Goal: Complete application form: Complete application form

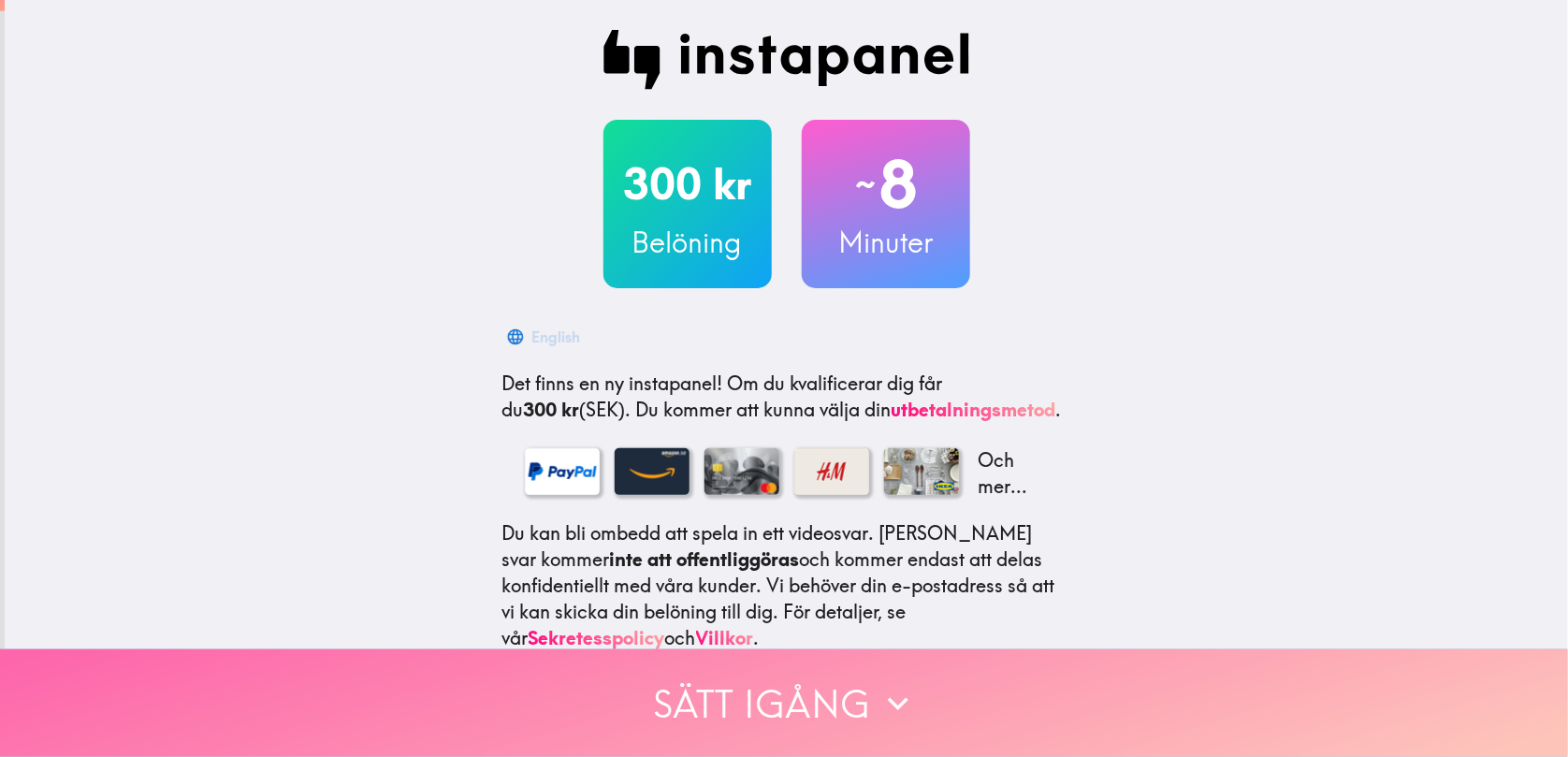
click at [740, 679] on button "Sätt igång" at bounding box center [784, 702] width 1568 height 107
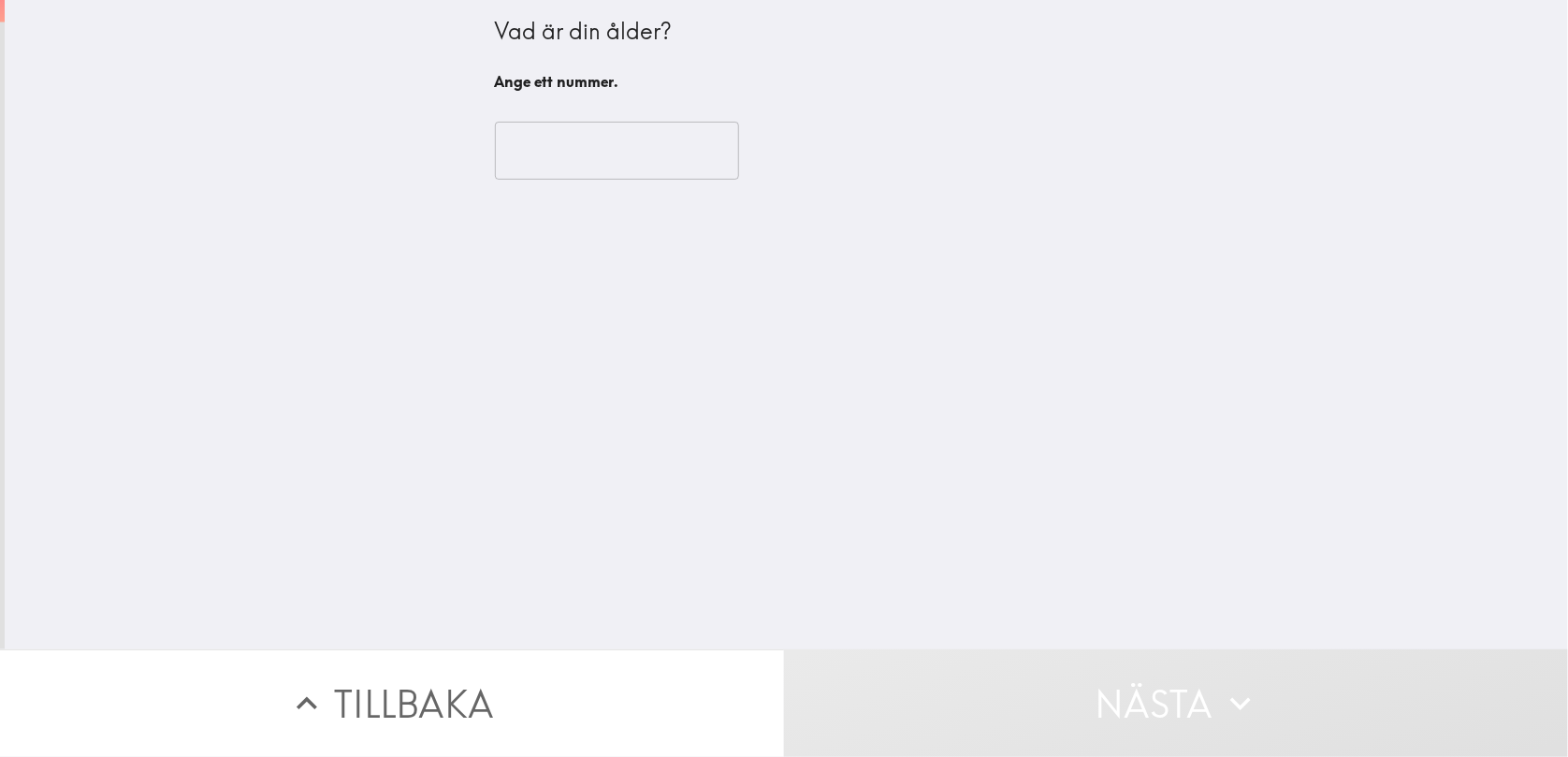
click at [558, 146] on input "number" at bounding box center [617, 151] width 244 height 58
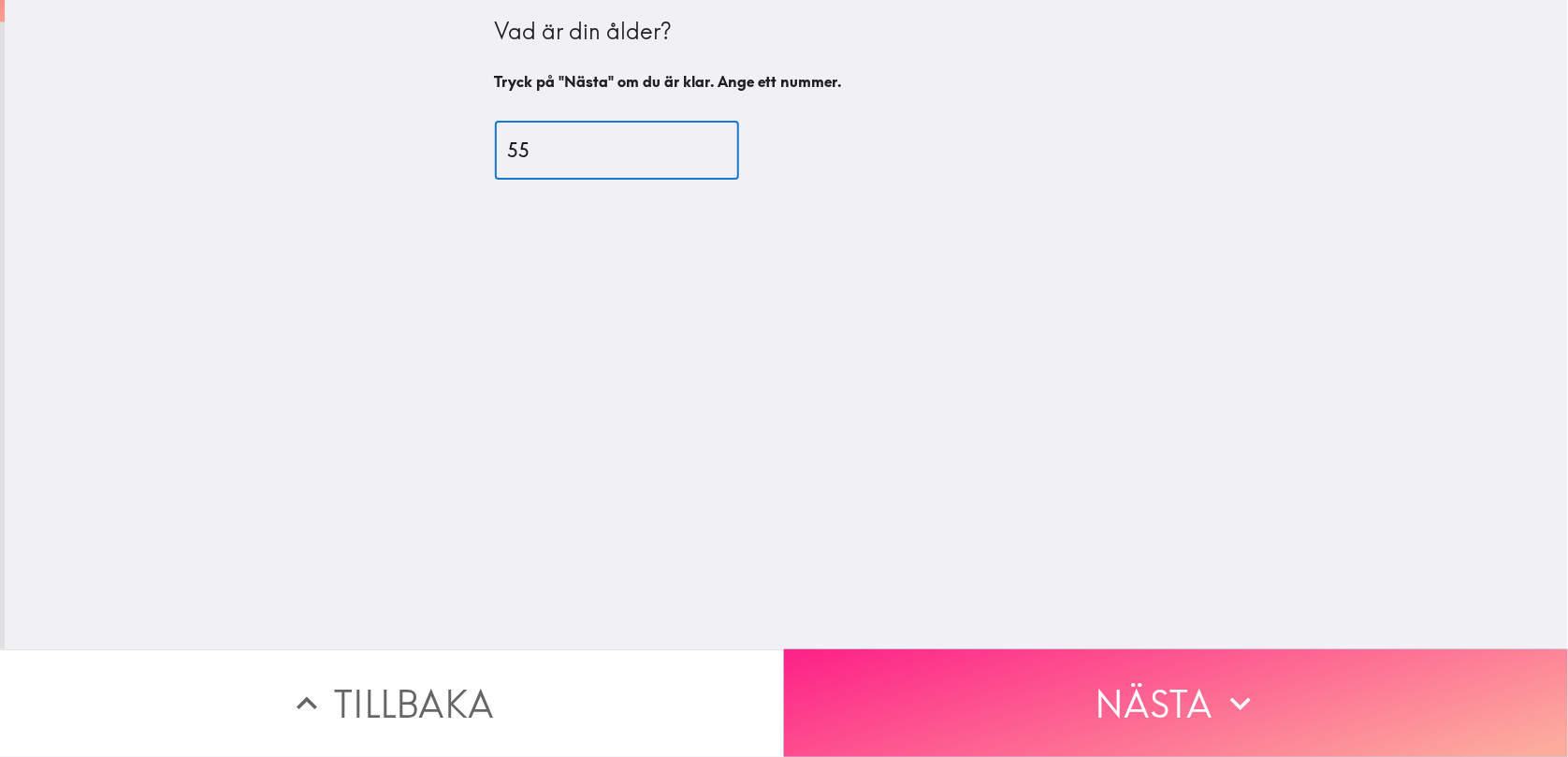
type input "55"
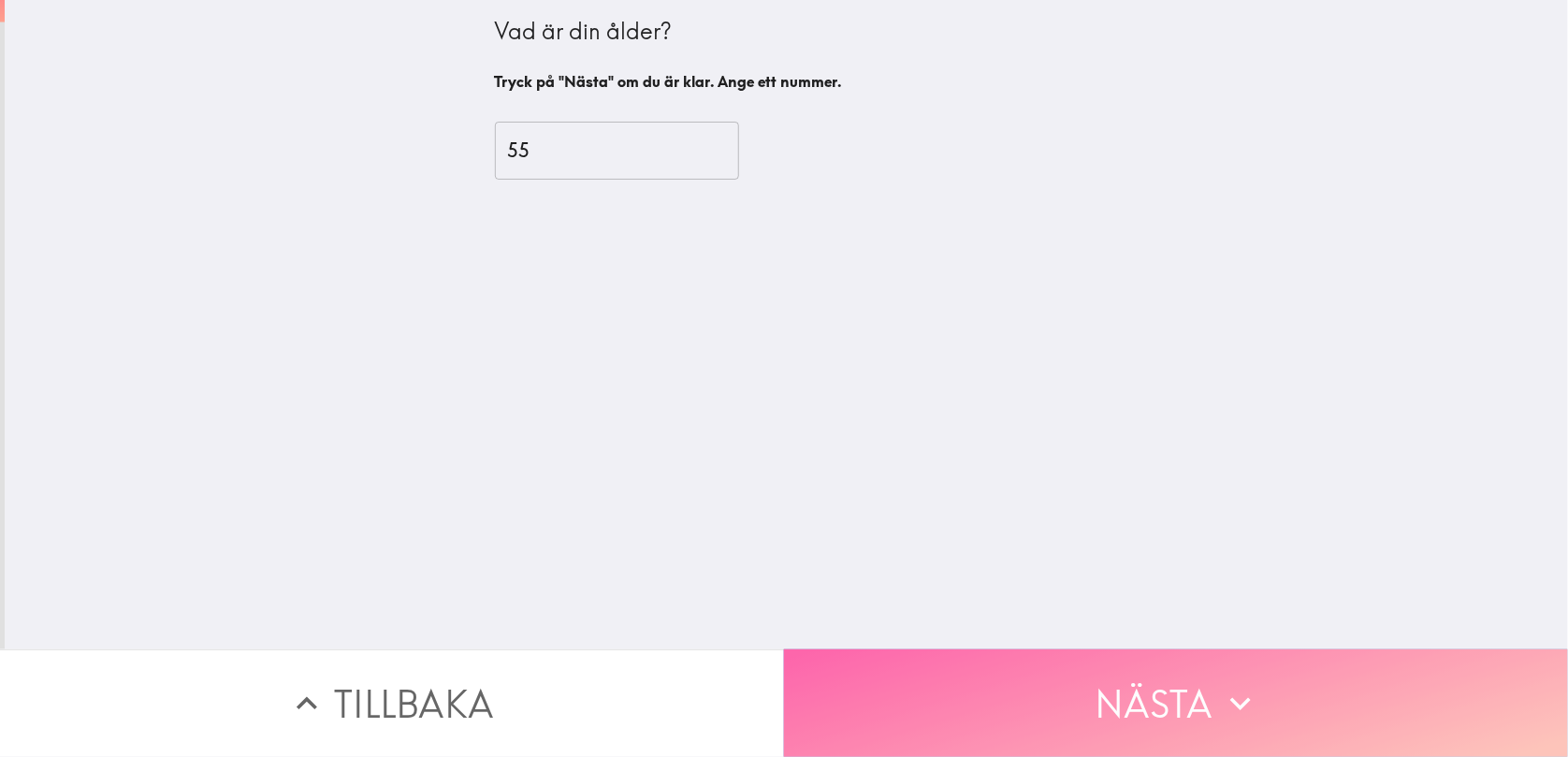
click at [927, 688] on button "Nästa" at bounding box center [1175, 702] width 784 height 107
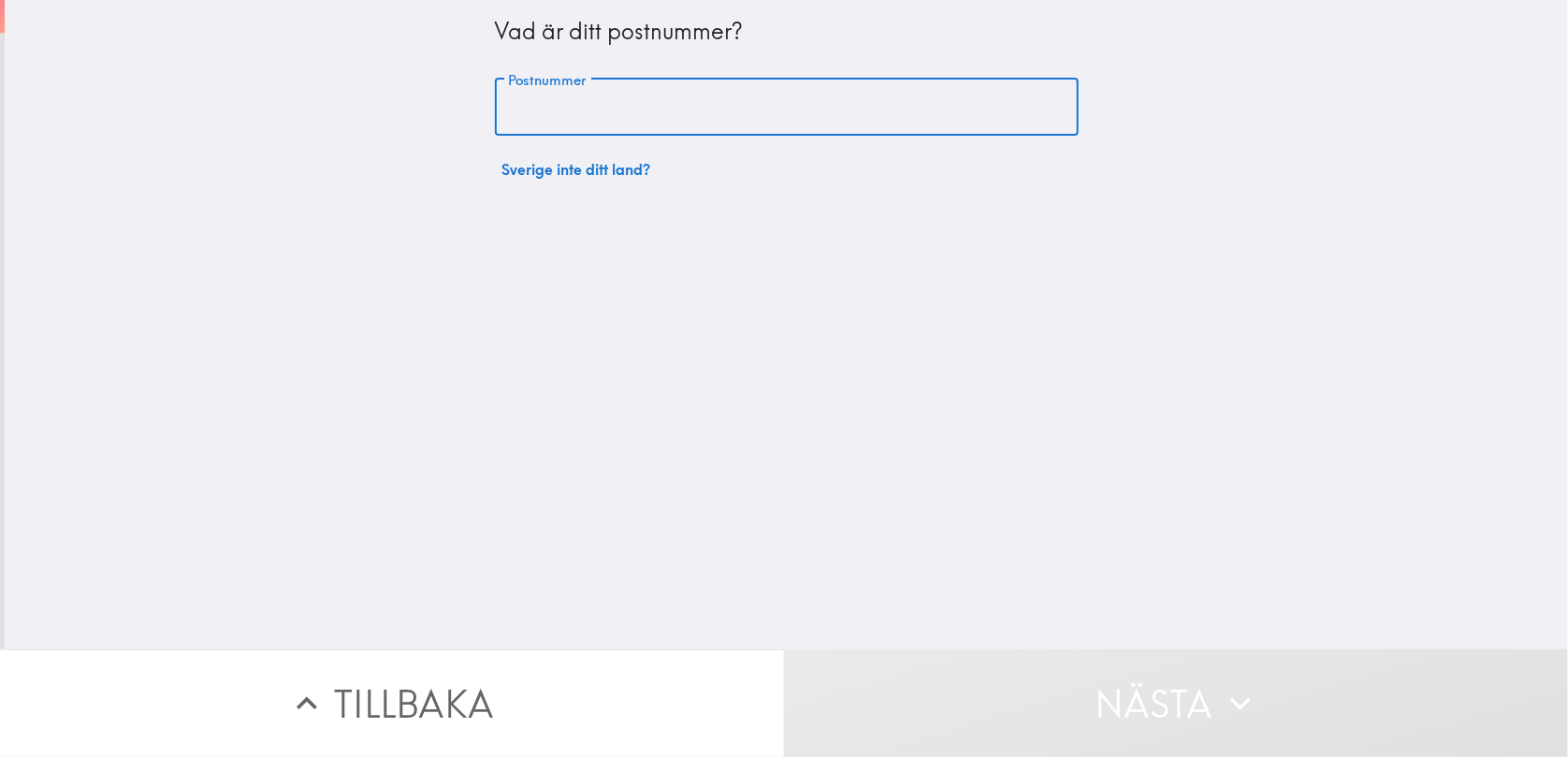
click at [509, 93] on div "Postnummer Postnummer" at bounding box center [787, 107] width 584 height 58
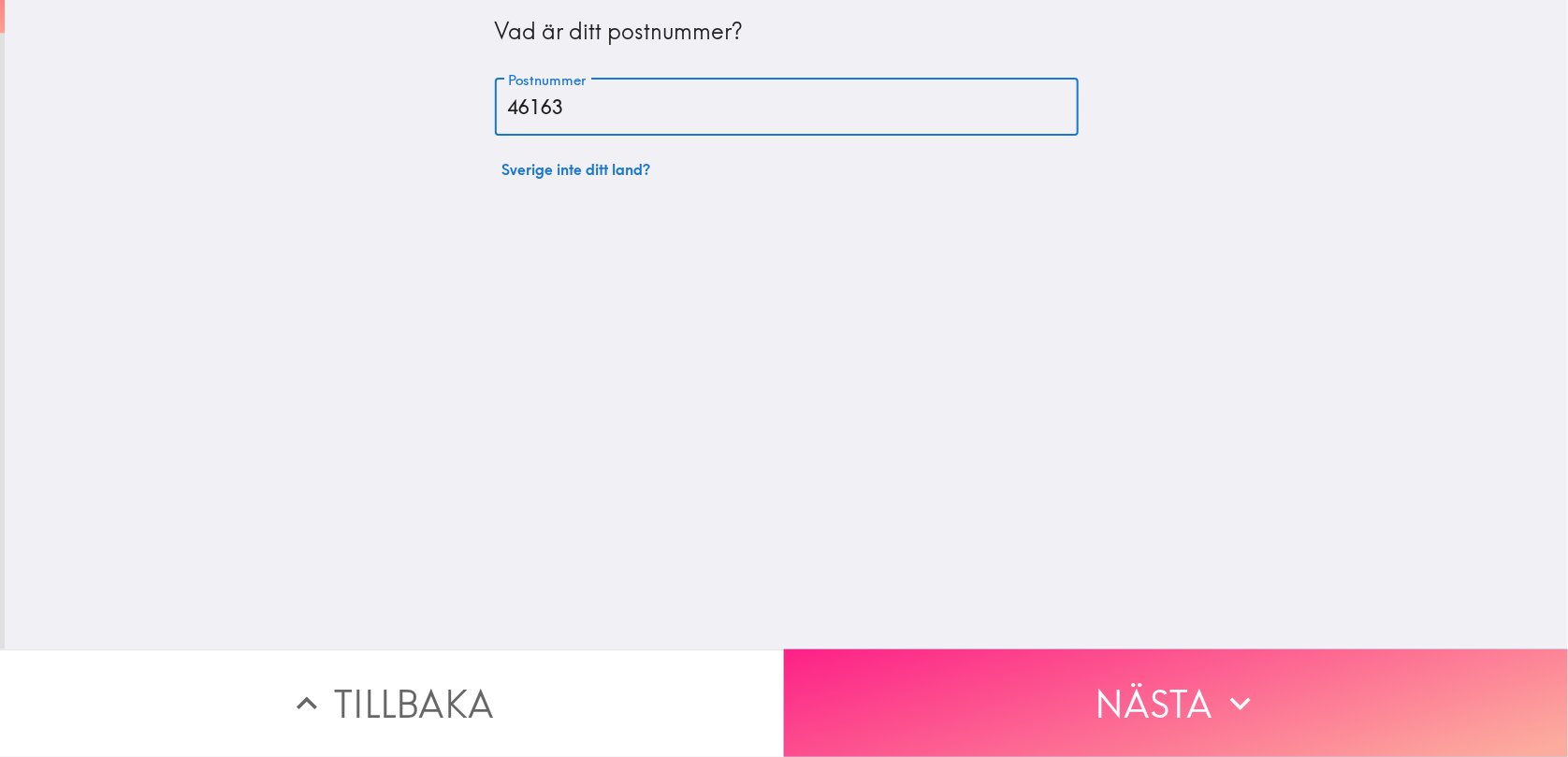
type input "46163"
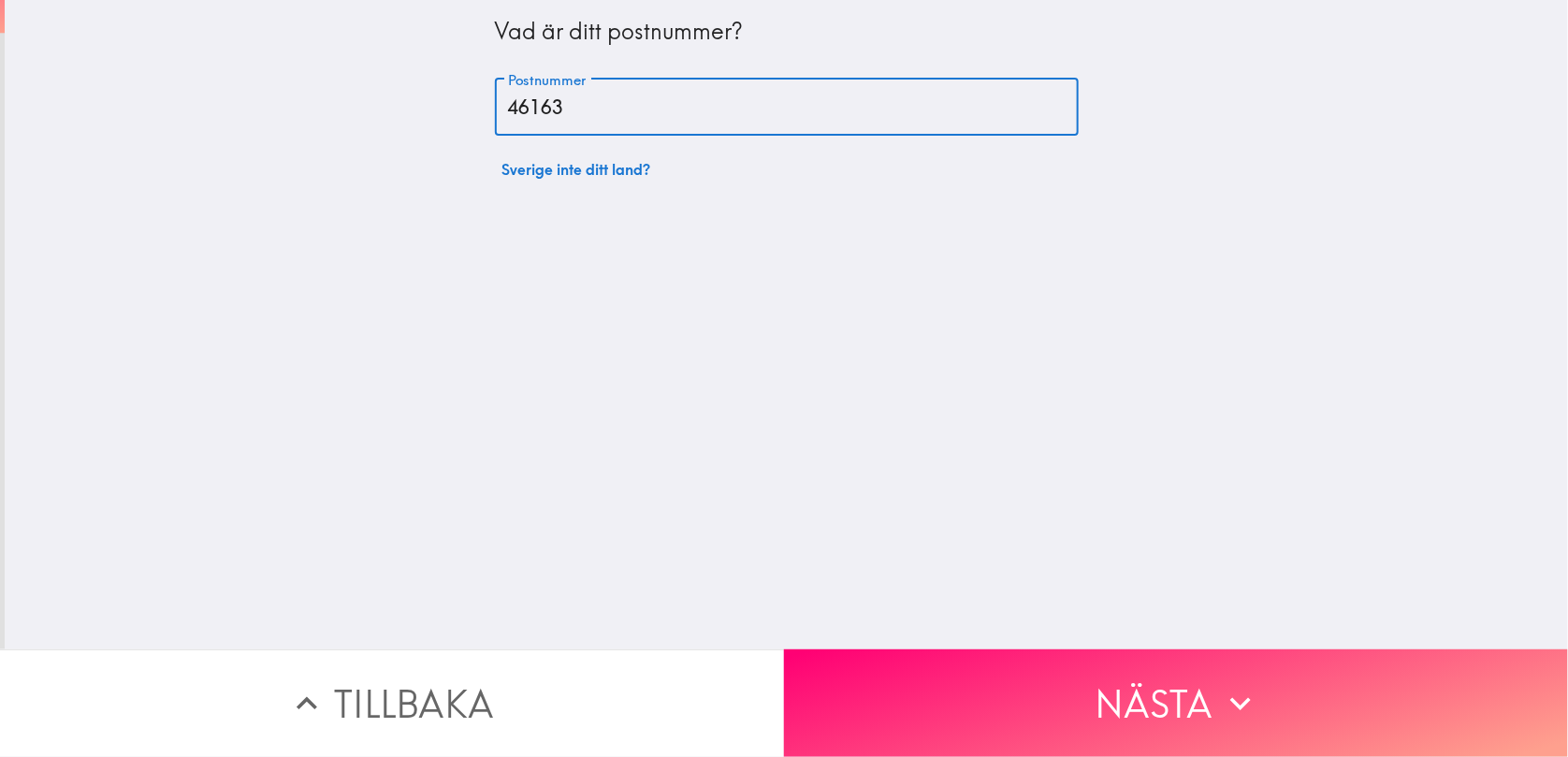
click at [1045, 695] on button "Nästa" at bounding box center [1175, 702] width 784 height 107
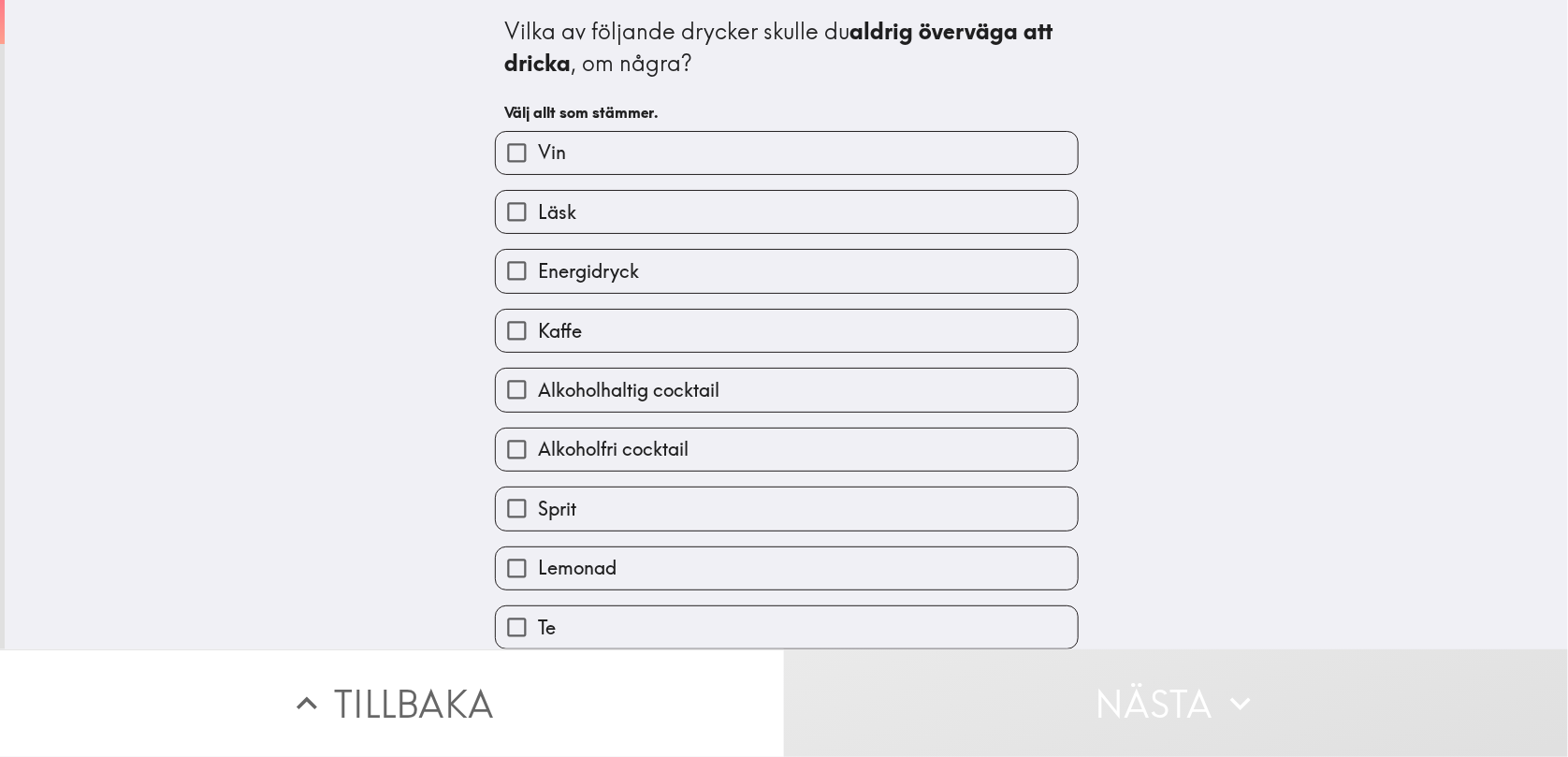
click at [572, 268] on span "Energidryck" at bounding box center [588, 271] width 101 height 26
click at [538, 268] on input "Energidryck" at bounding box center [517, 270] width 42 height 42
checkbox input "true"
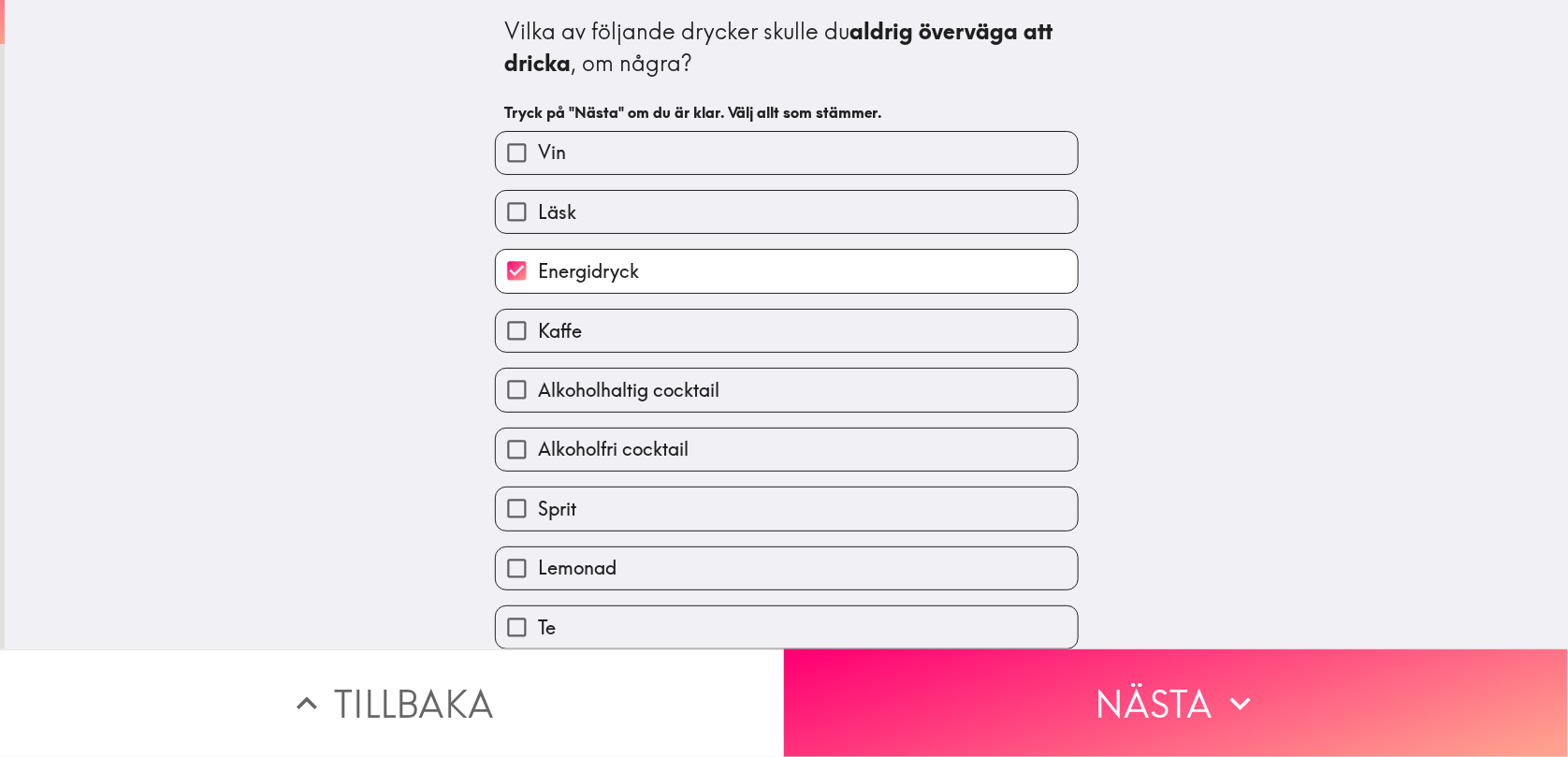
click at [571, 338] on label "Kaffe" at bounding box center [787, 330] width 582 height 42
click at [538, 338] on input "Kaffe" at bounding box center [517, 330] width 42 height 42
checkbox input "true"
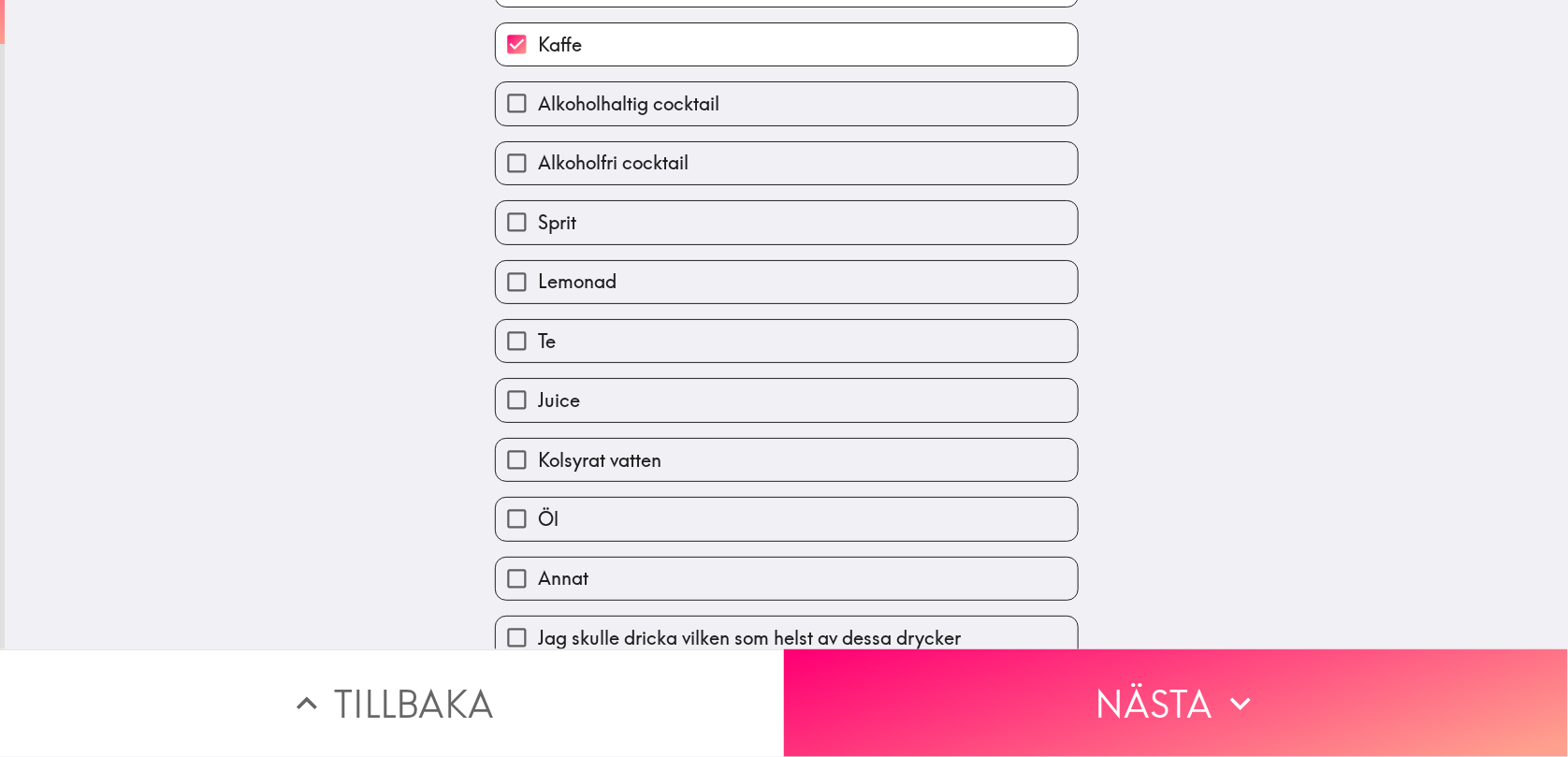
scroll to position [308, 0]
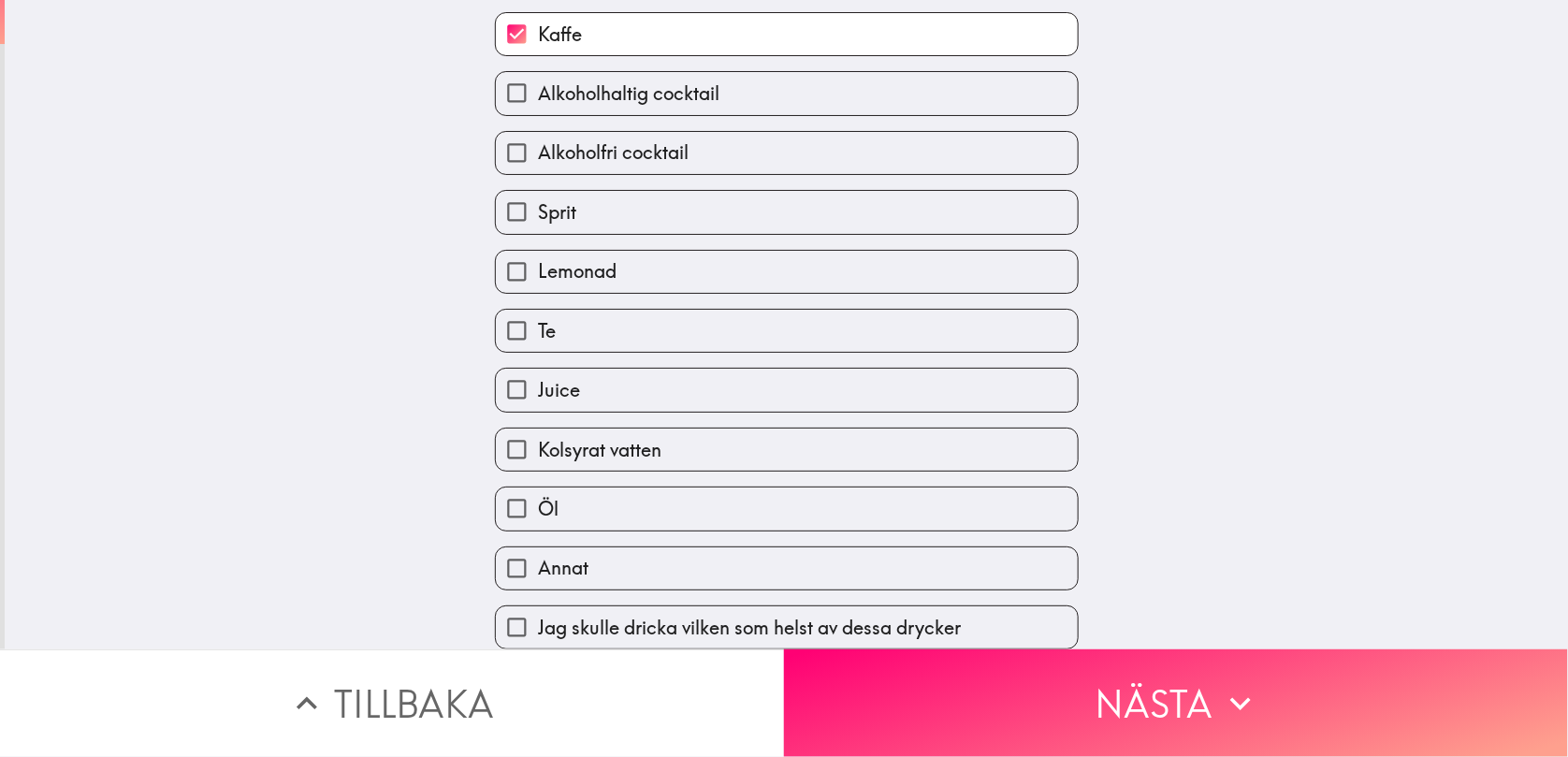
drag, startPoint x: 600, startPoint y: 263, endPoint x: 600, endPoint y: 281, distance: 18.0
click at [600, 262] on span "Lemonad" at bounding box center [576, 271] width 78 height 26
click at [538, 262] on input "Lemonad" at bounding box center [517, 271] width 42 height 42
checkbox input "true"
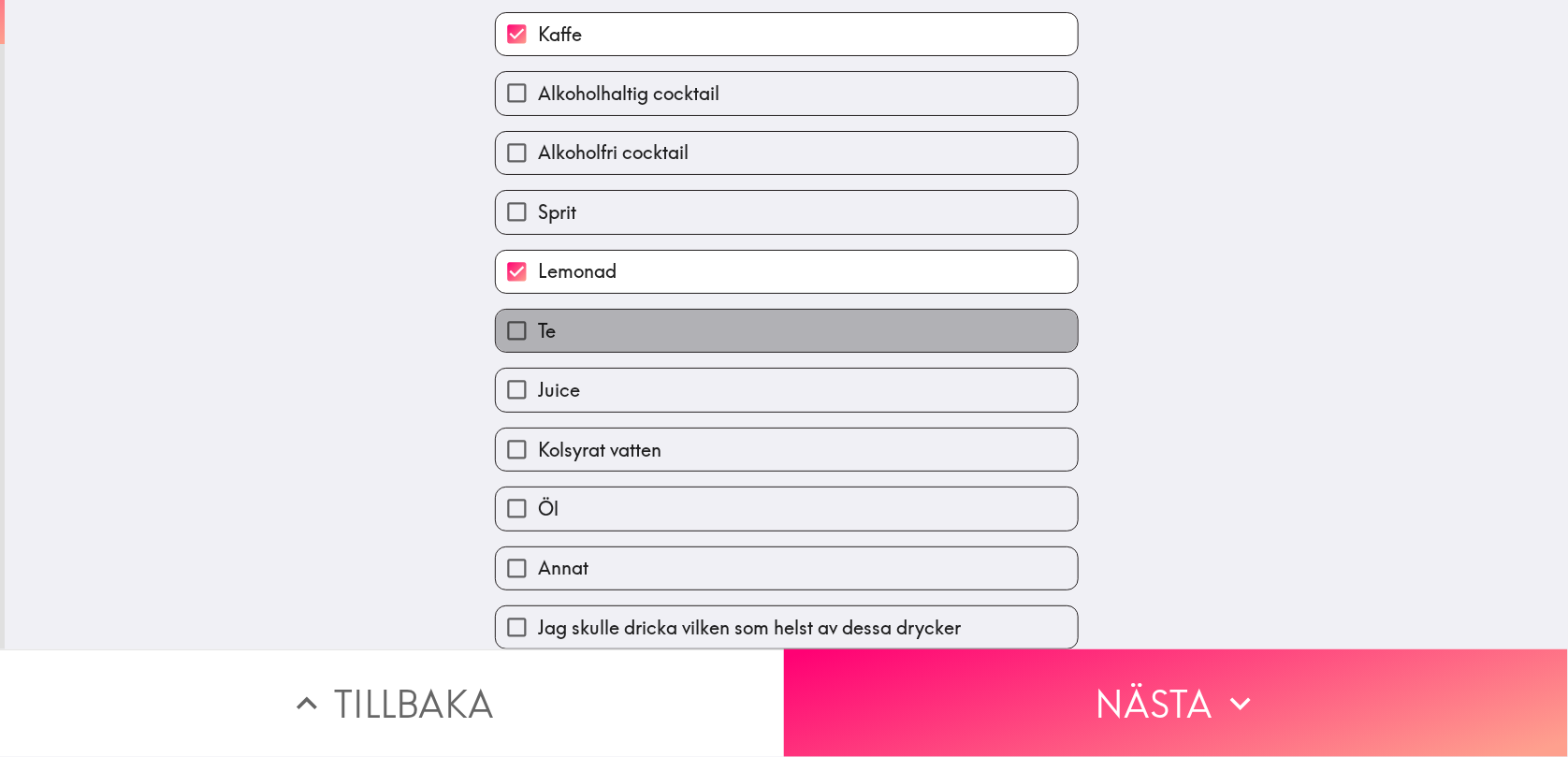
click at [596, 327] on label "Te" at bounding box center [787, 330] width 582 height 42
click at [538, 327] on input "Te" at bounding box center [517, 330] width 42 height 42
checkbox input "true"
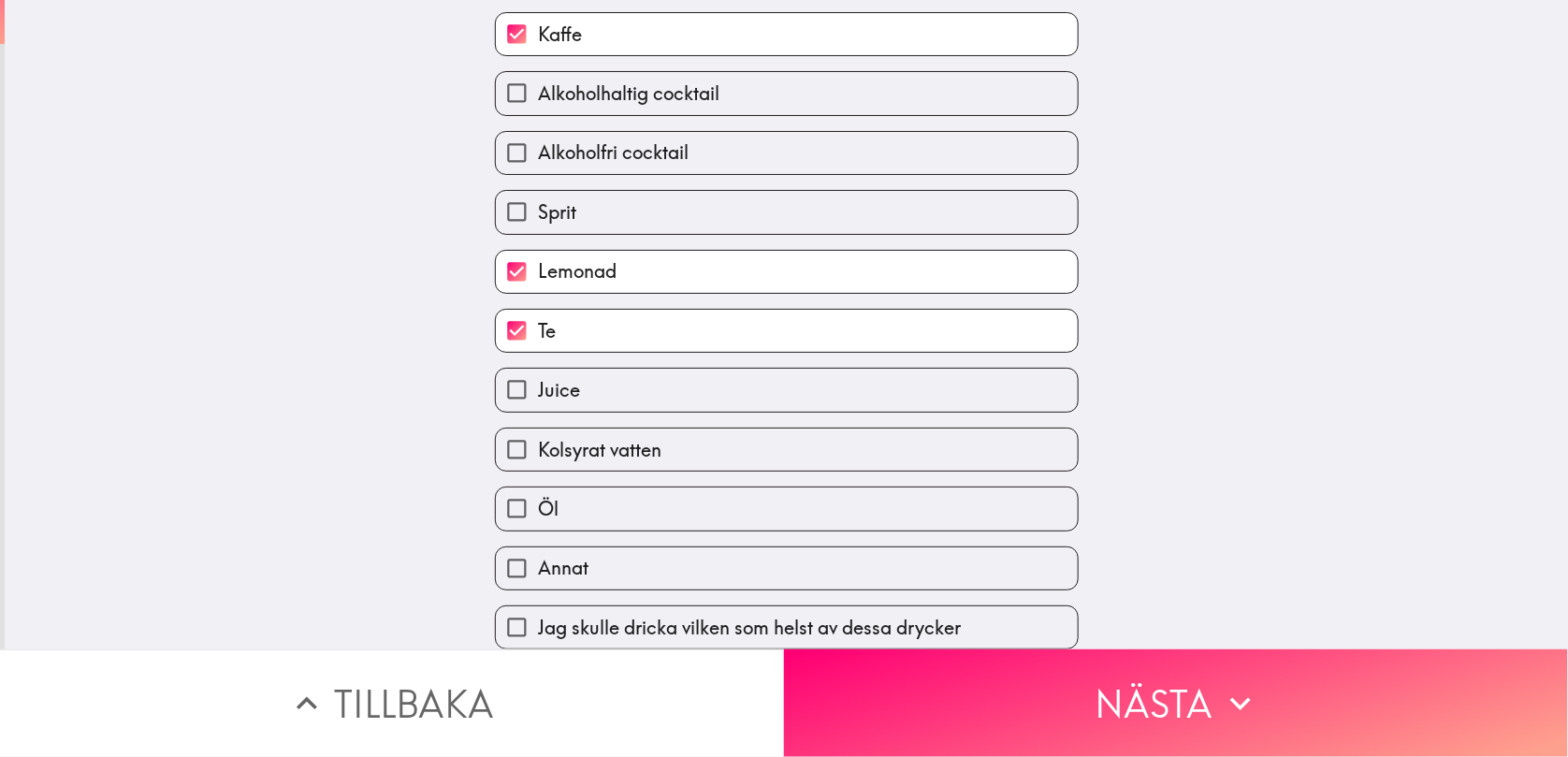
click at [590, 382] on label "Juice" at bounding box center [787, 389] width 582 height 42
click at [538, 382] on input "Juice" at bounding box center [517, 389] width 42 height 42
checkbox input "true"
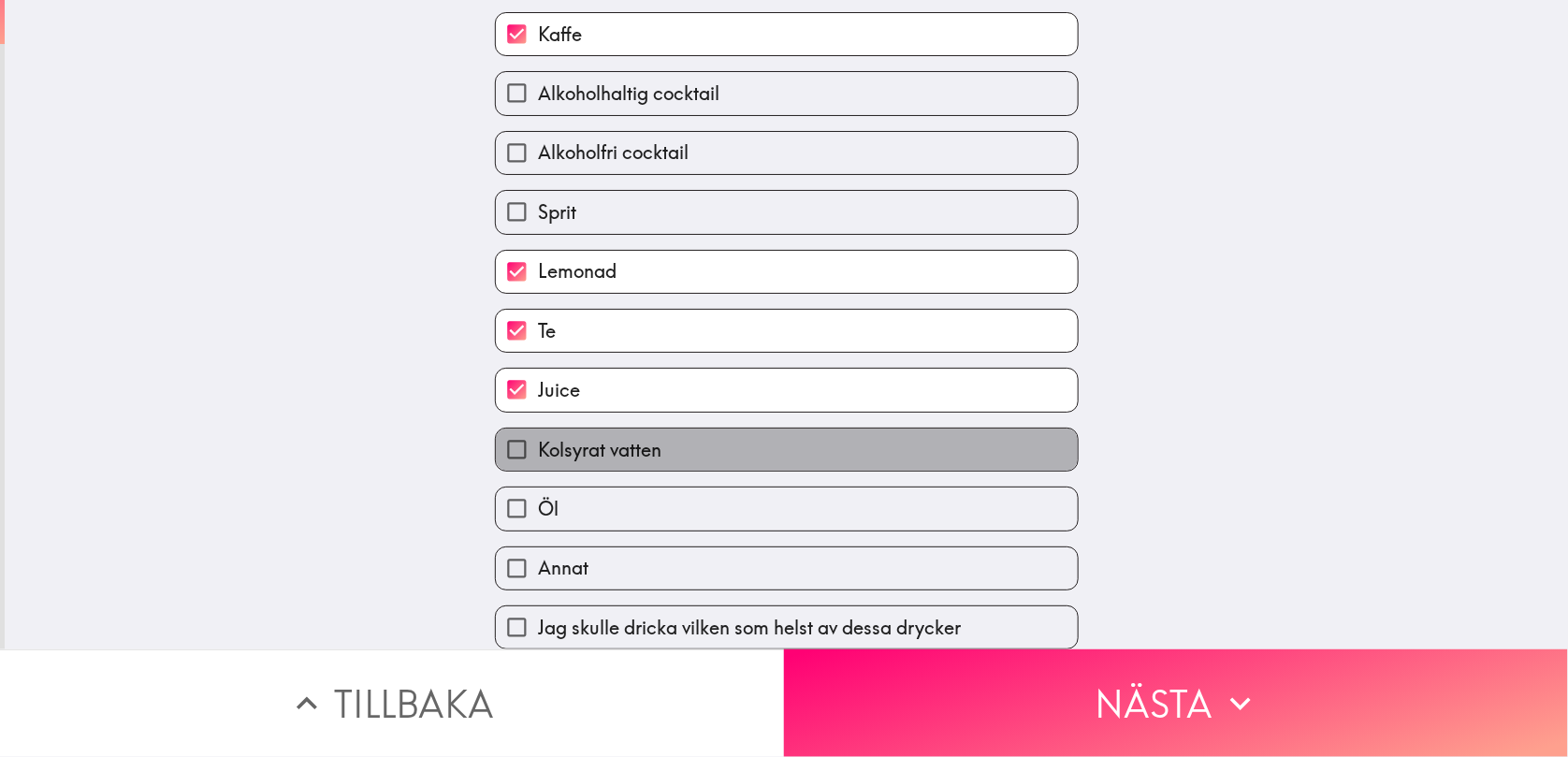
click at [650, 444] on label "Kolsyrat vatten" at bounding box center [787, 449] width 582 height 42
click at [538, 444] on input "Kolsyrat vatten" at bounding box center [517, 449] width 42 height 42
checkbox input "true"
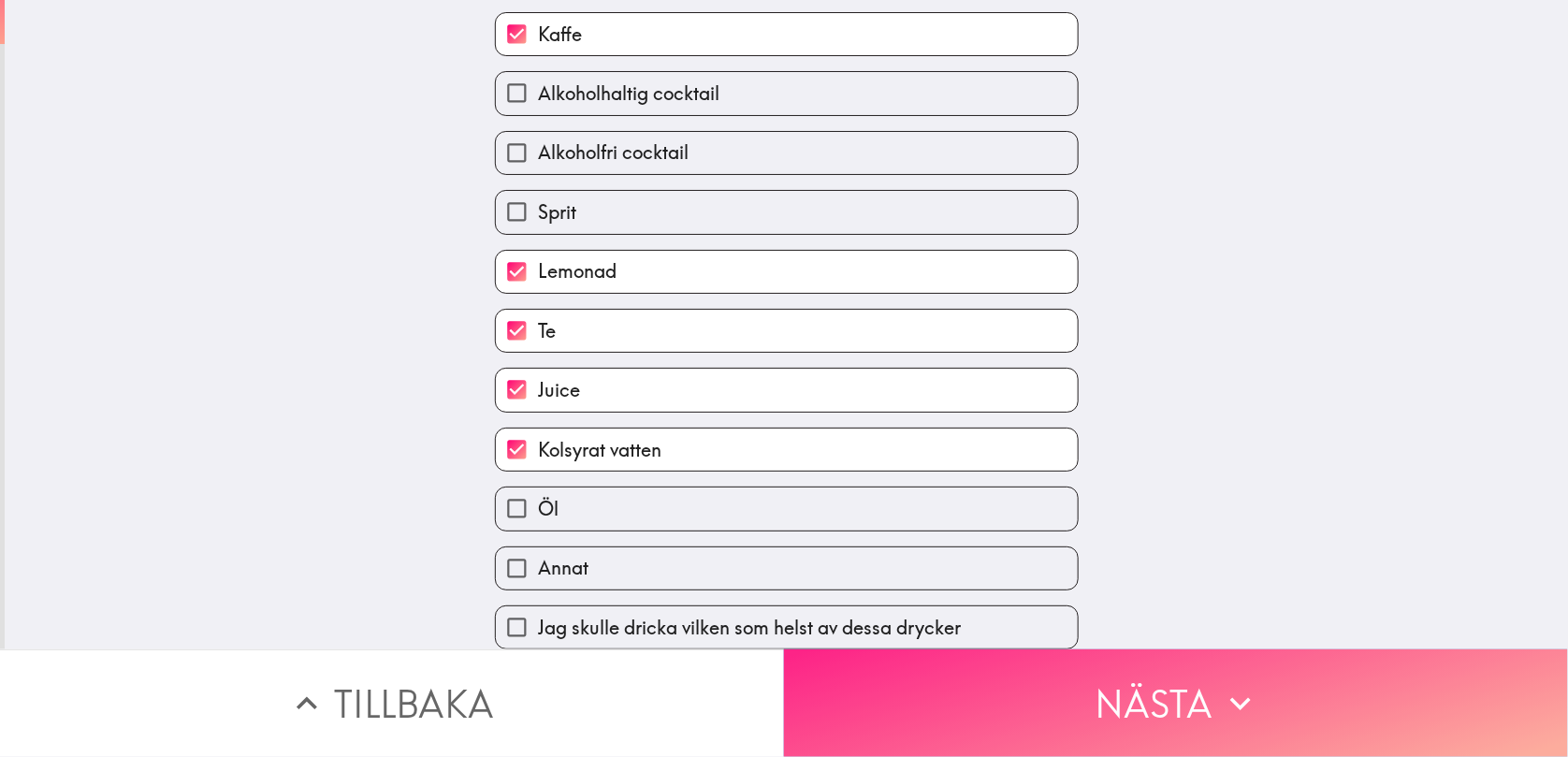
click at [994, 668] on button "Nästa" at bounding box center [1175, 702] width 784 height 107
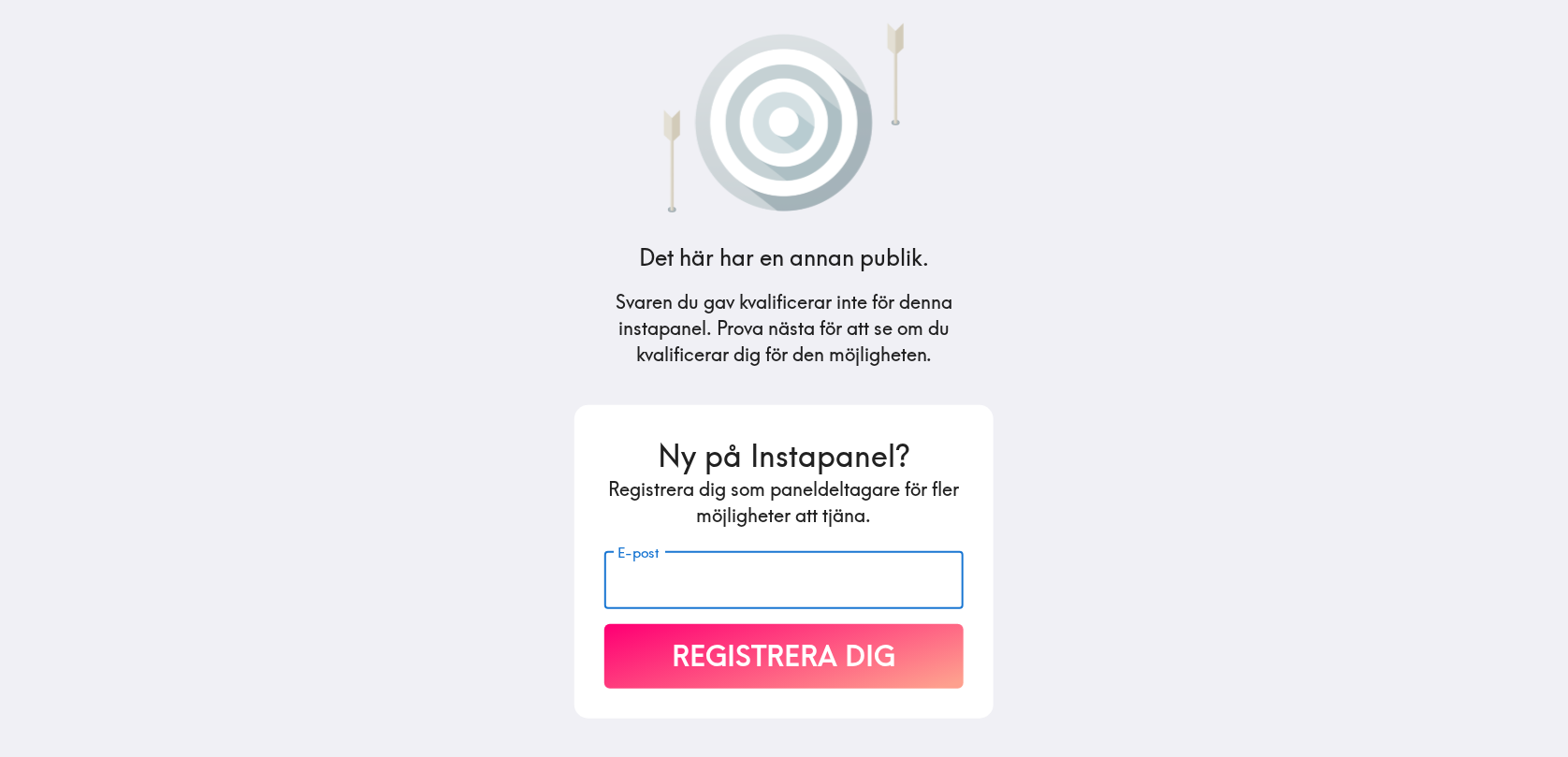
click at [708, 575] on input "E-post" at bounding box center [784, 580] width 359 height 58
type input "[EMAIL_ADDRESS][DOMAIN_NAME]"
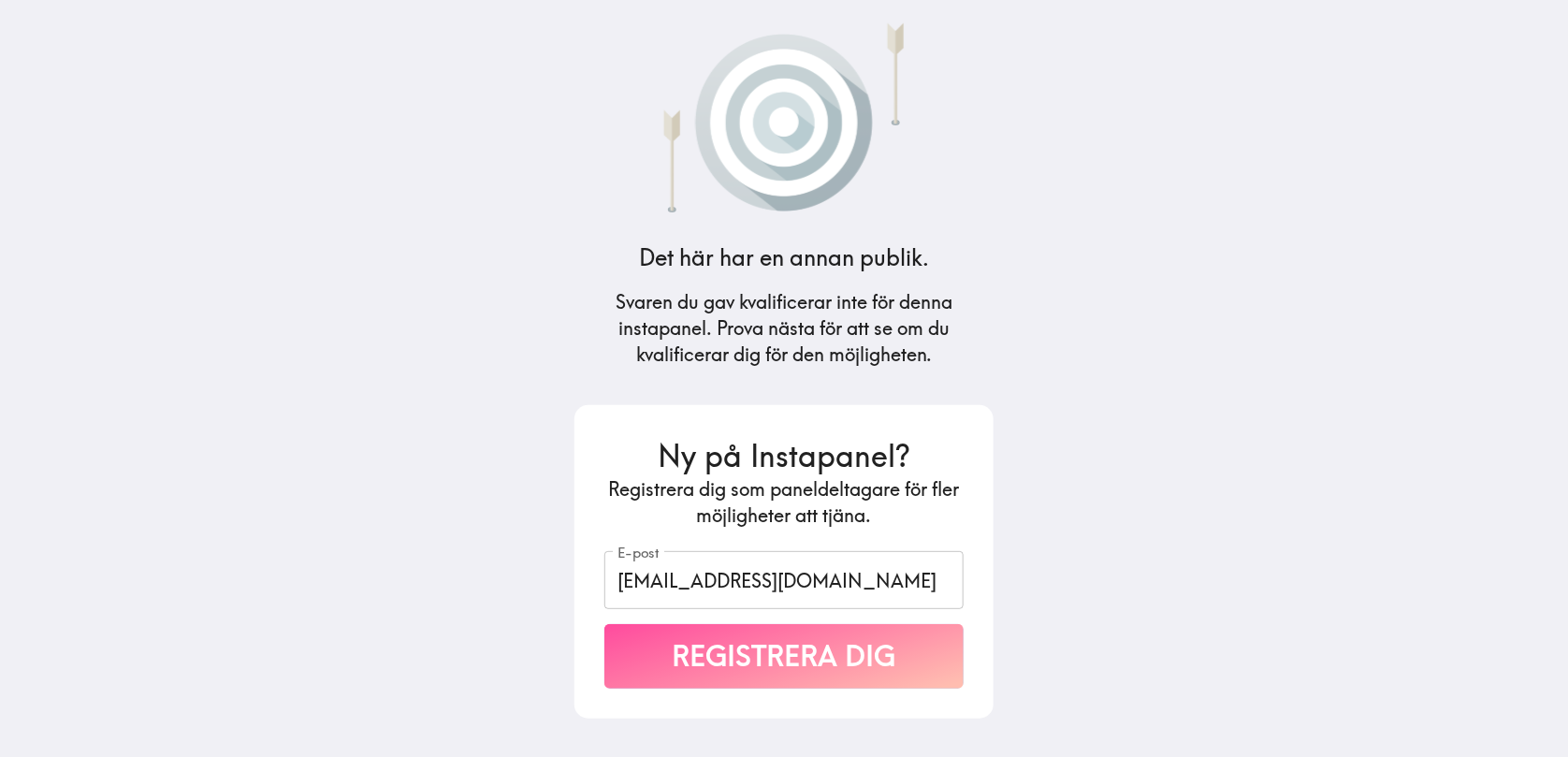
click at [801, 637] on button "Registrera dig" at bounding box center [784, 656] width 359 height 65
